Goal: Information Seeking & Learning: Learn about a topic

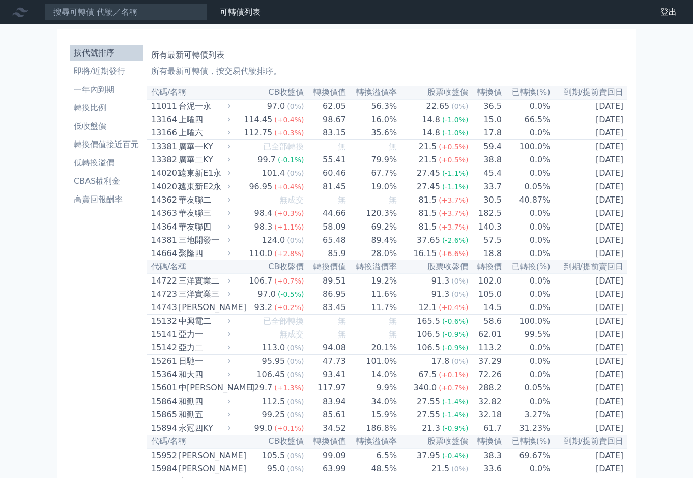
scroll to position [2638, 0]
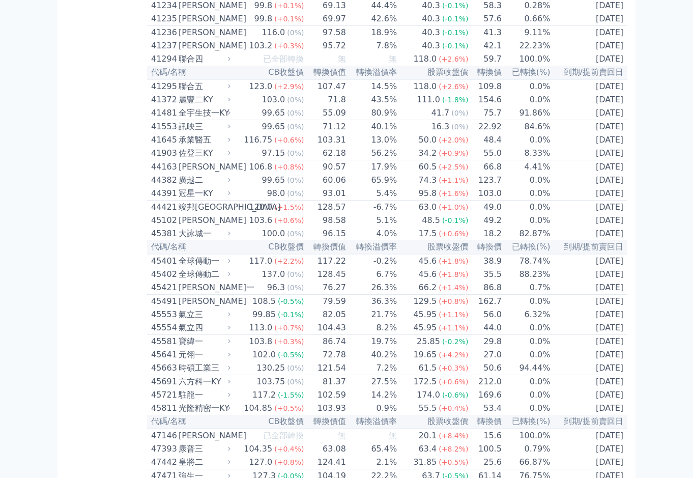
click at [103, 75] on div "按代號排序 即將/近期發行 一年內到期 轉換比例 低收盤價 轉換價值接近百元 低轉換溢價 CBAS權利金 高賣回報酬率" at bounding box center [106, 359] width 81 height 5913
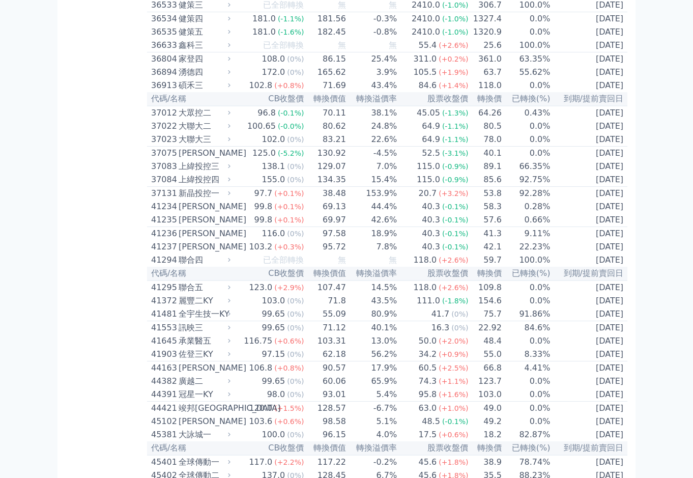
scroll to position [2363, 0]
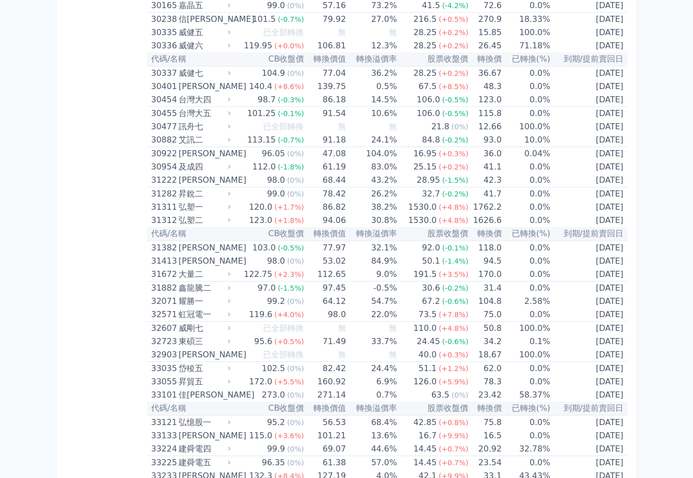
scroll to position [1429, 0]
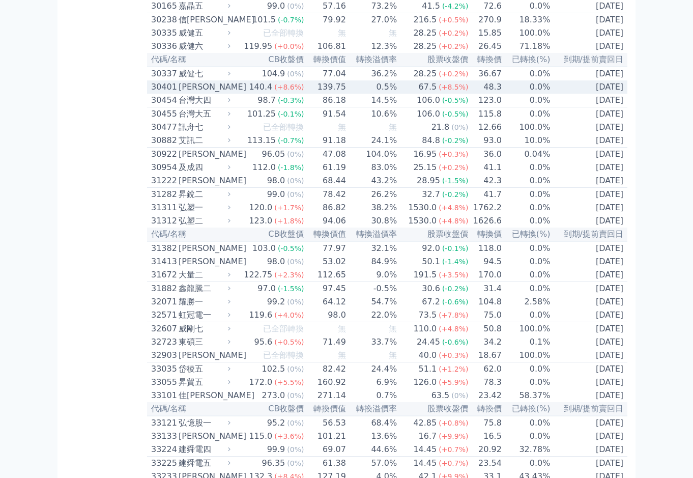
click at [233, 90] on icon at bounding box center [229, 86] width 7 height 7
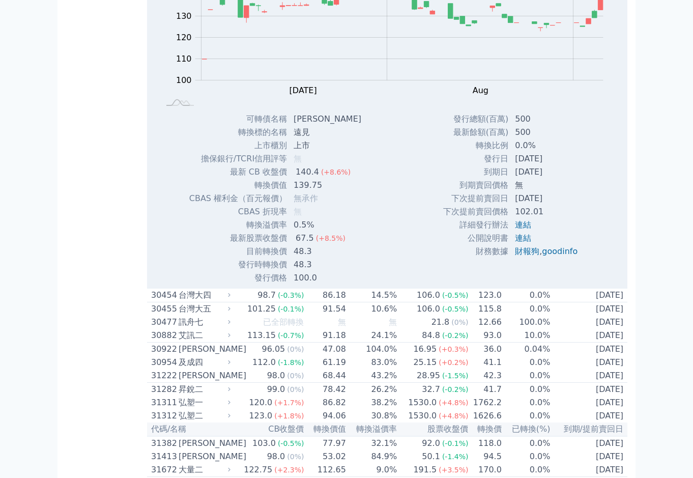
scroll to position [1539, 0]
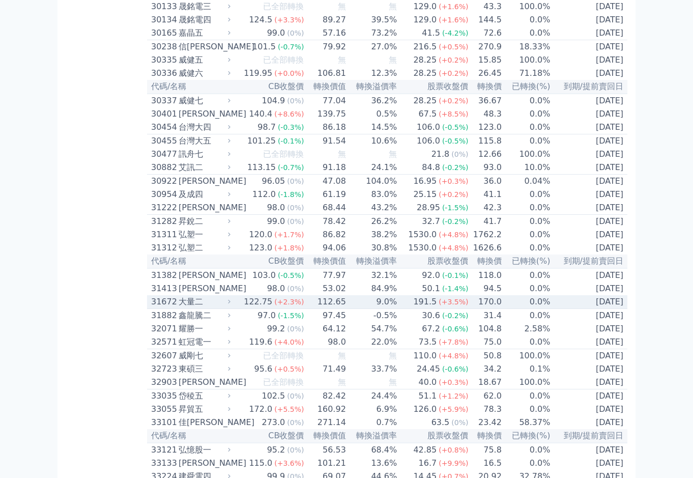
scroll to position [1374, 0]
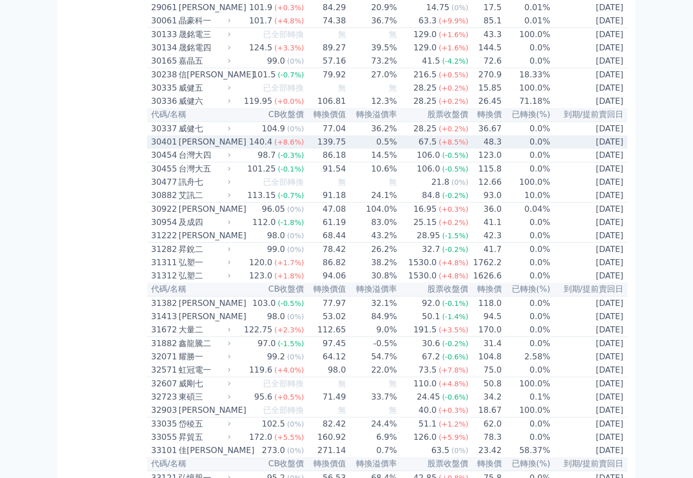
click at [233, 145] on icon at bounding box center [229, 141] width 7 height 7
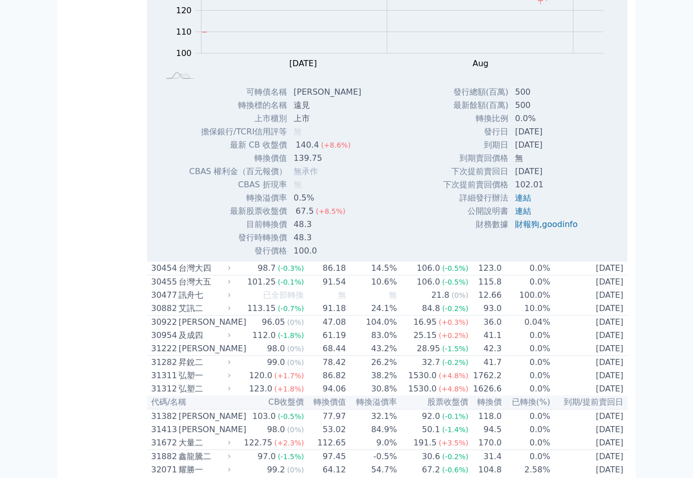
scroll to position [1594, 0]
